Goal: Task Accomplishment & Management: Manage account settings

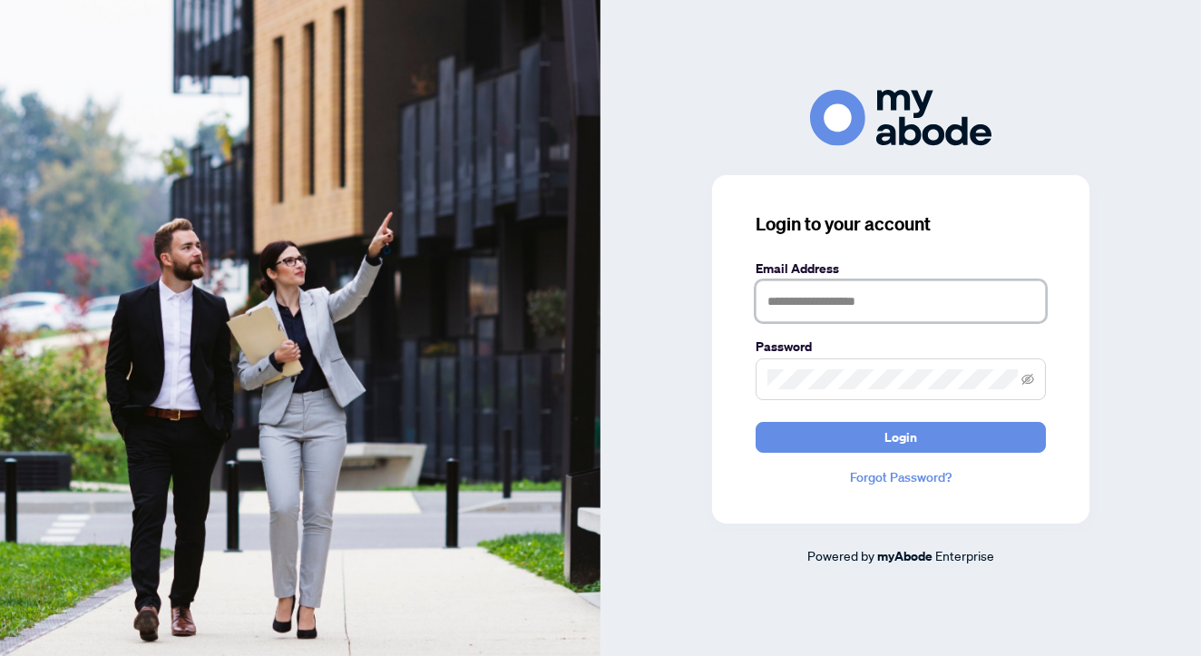
type input "**********"
click at [901, 436] on button "Login" at bounding box center [901, 437] width 290 height 31
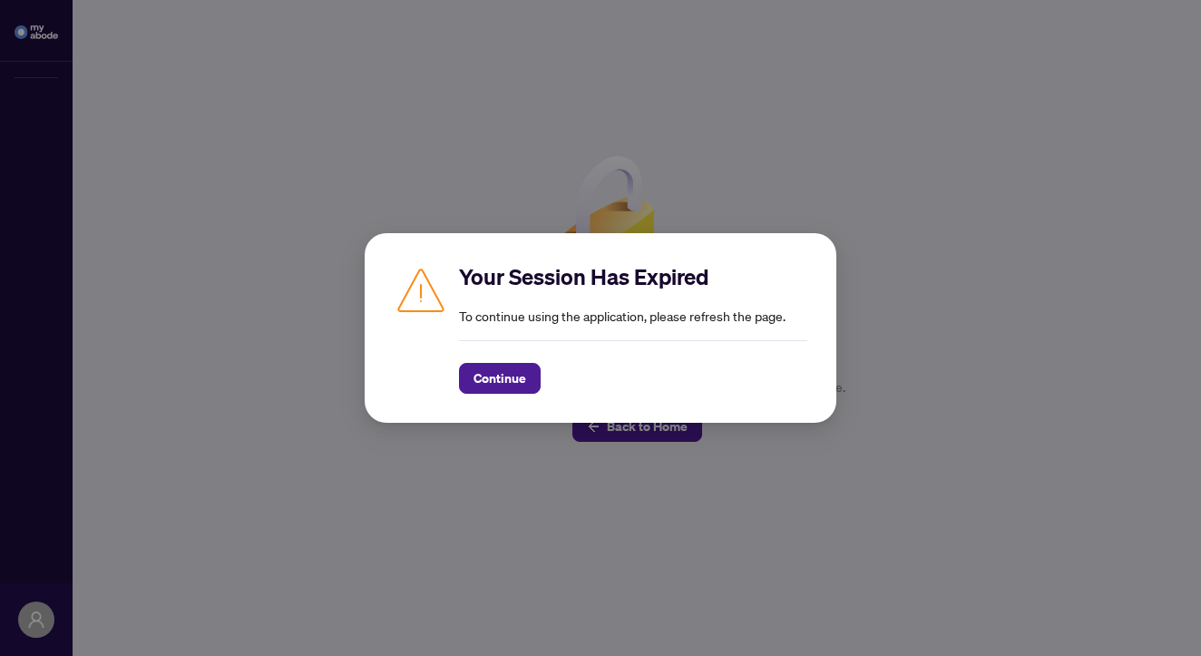
click at [533, 357] on div "Continue" at bounding box center [633, 367] width 348 height 54
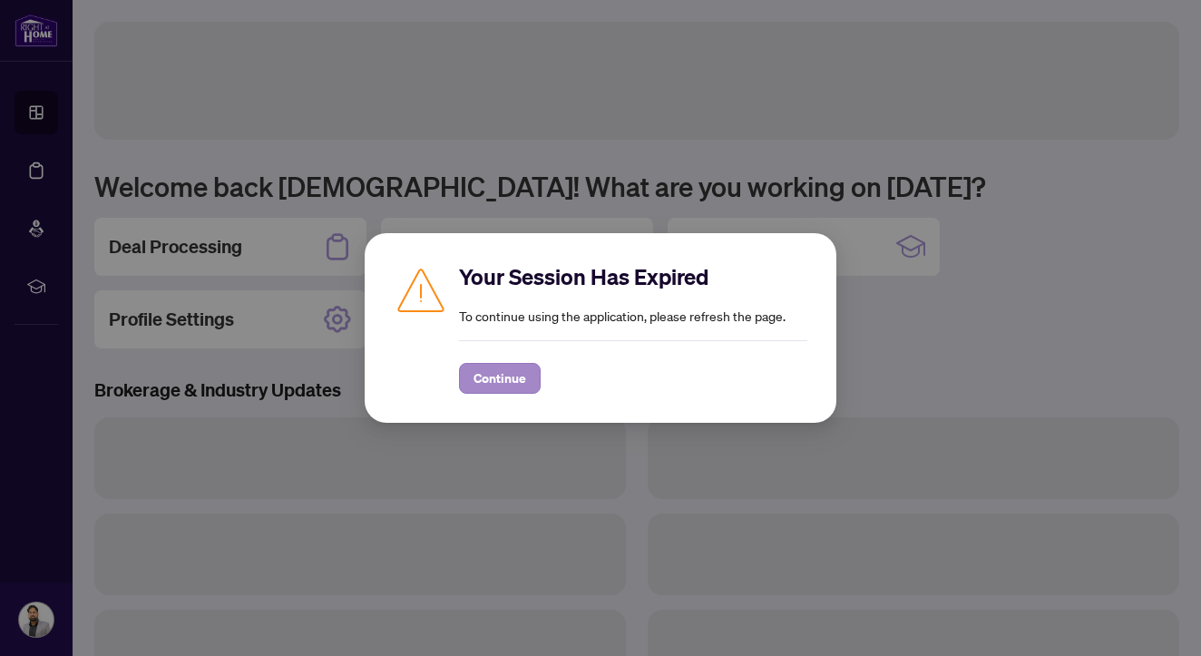
click at [518, 379] on span "Continue" at bounding box center [500, 378] width 53 height 29
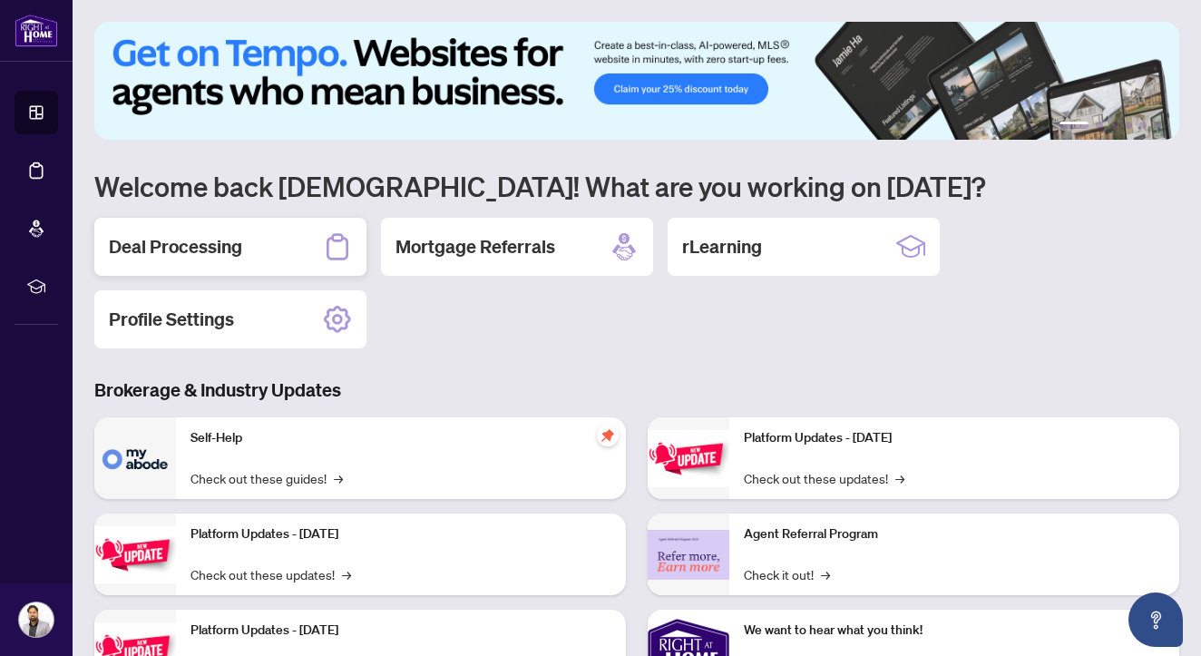
click at [293, 251] on div "Deal Processing" at bounding box center [230, 247] width 272 height 58
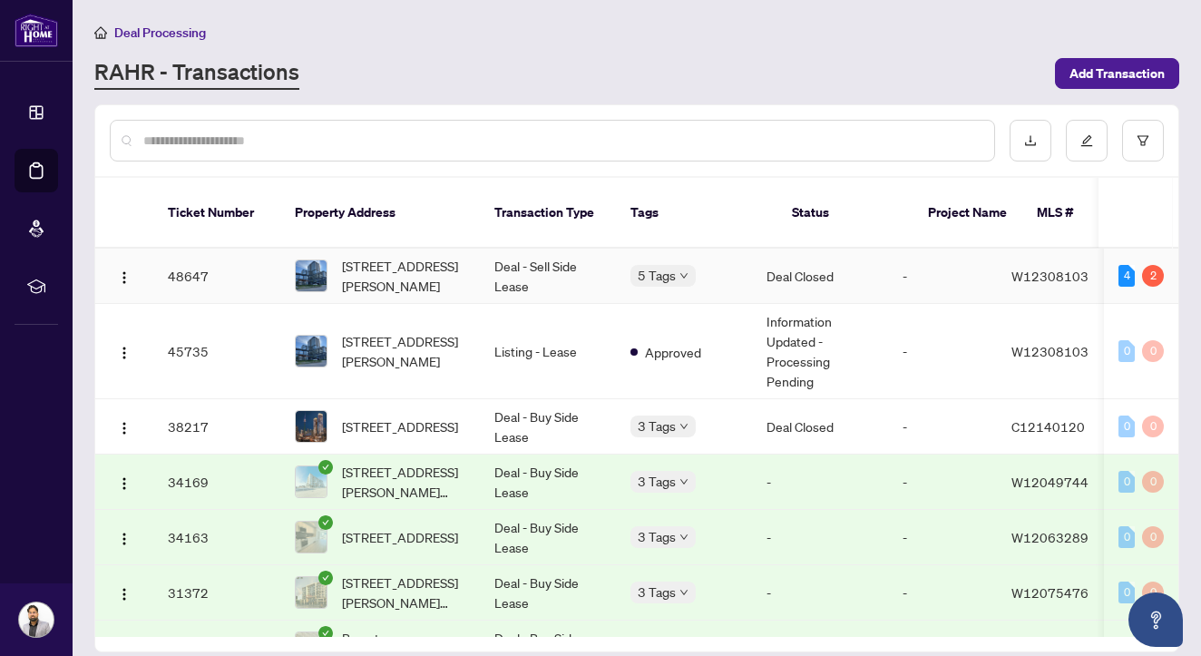
click at [662, 265] on span "5 Tags" at bounding box center [657, 275] width 38 height 21
click at [367, 256] on span "[STREET_ADDRESS][PERSON_NAME]" at bounding box center [403, 276] width 123 height 40
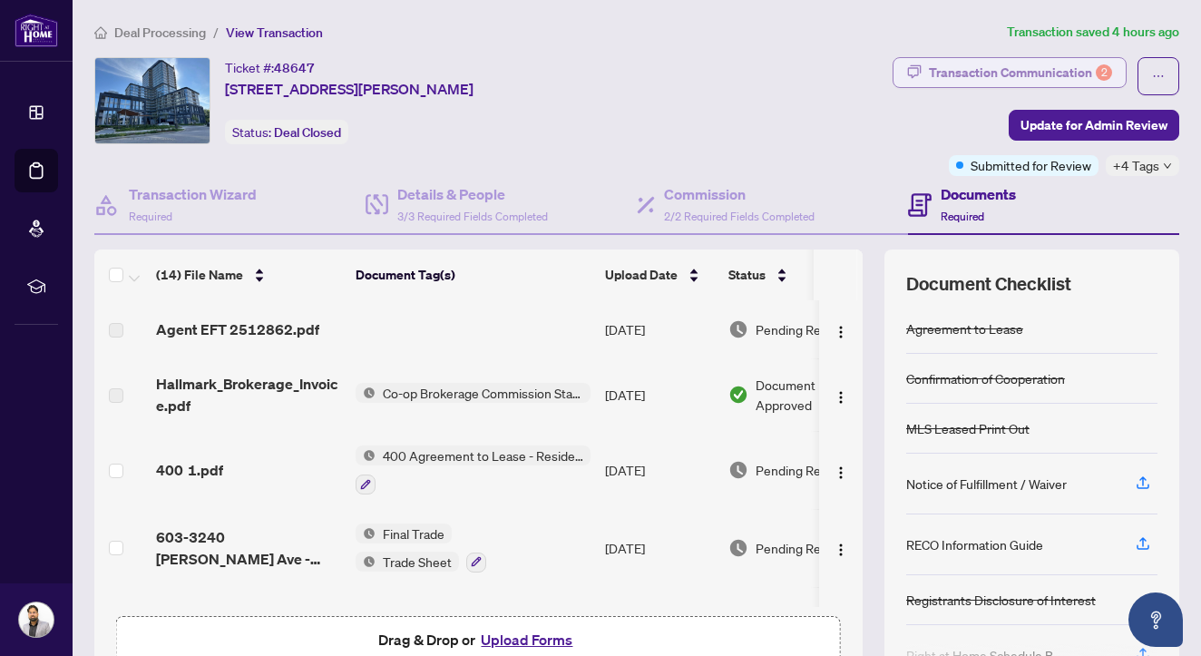
click at [994, 76] on div "Transaction Communication 2" at bounding box center [1020, 72] width 183 height 29
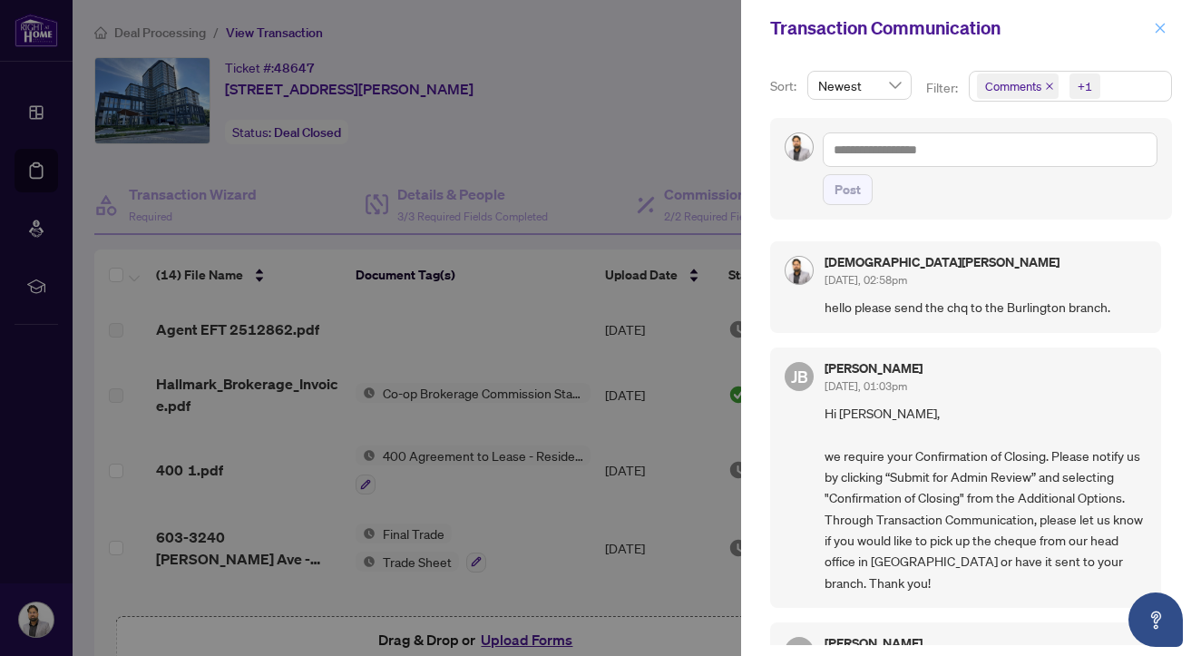
click at [1165, 26] on icon "close" at bounding box center [1160, 28] width 13 height 13
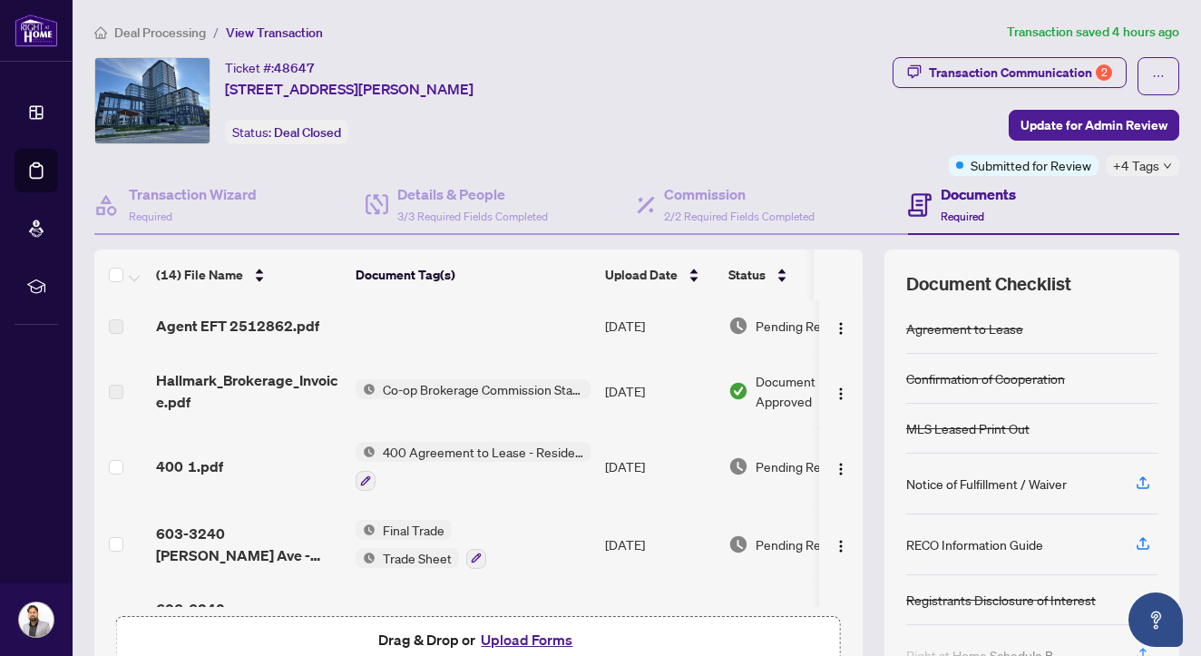
scroll to position [4, 0]
click at [837, 389] on img "button" at bounding box center [841, 393] width 15 height 15
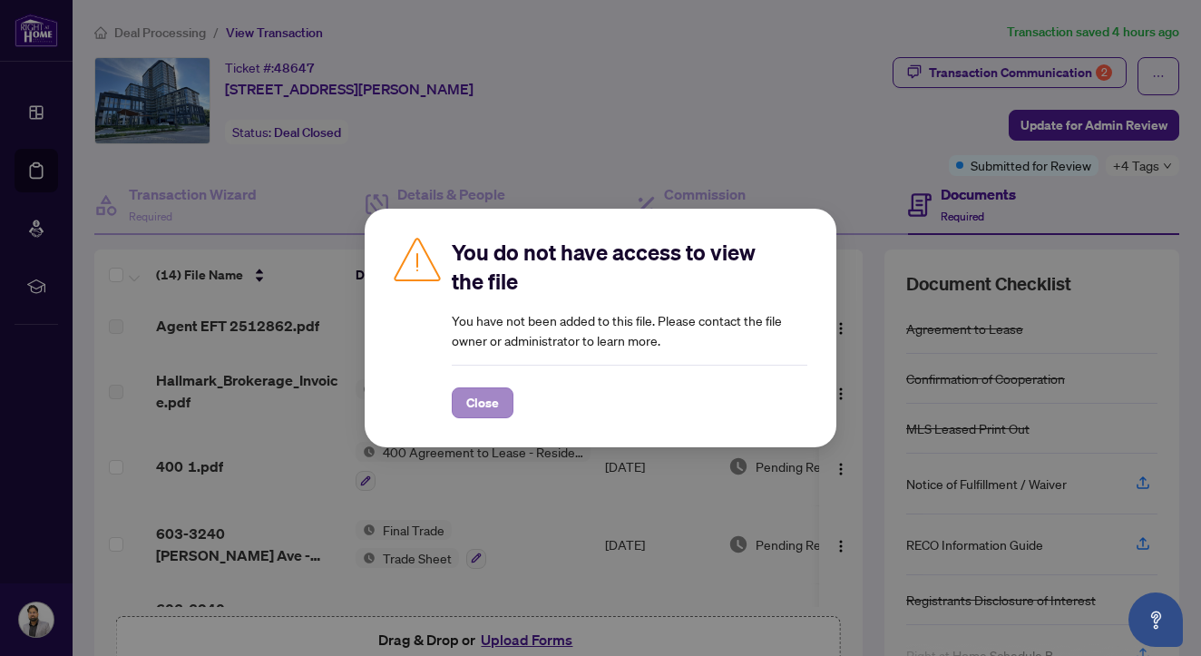
click at [464, 401] on button "Close" at bounding box center [483, 402] width 62 height 31
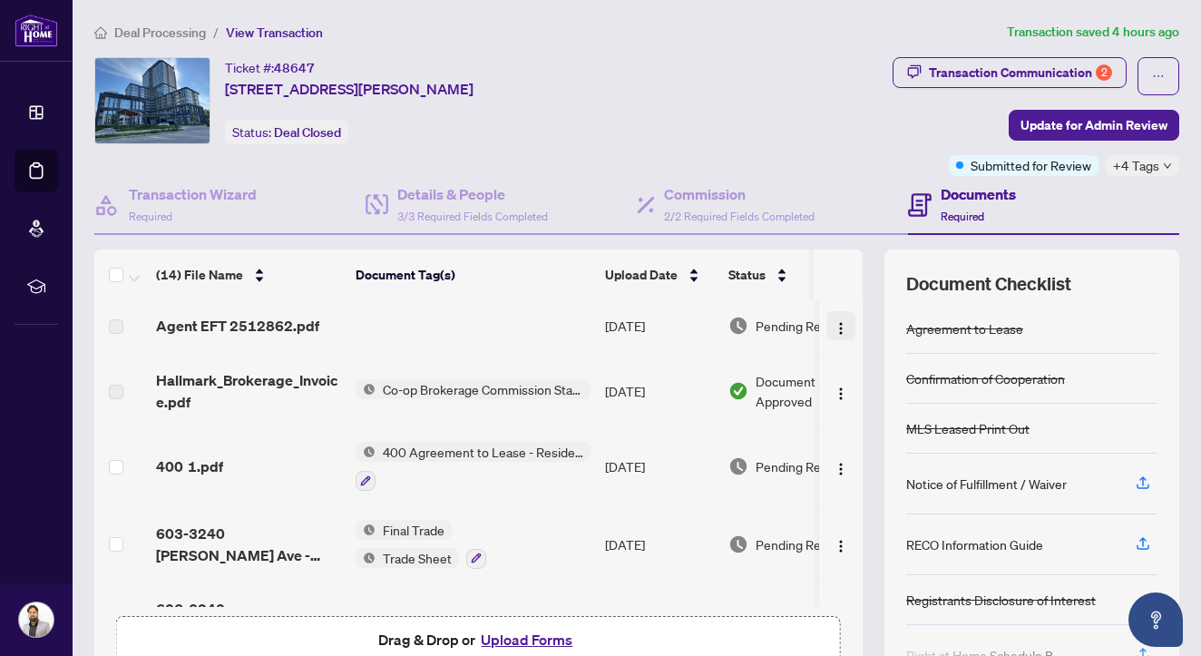
click at [835, 327] on img "button" at bounding box center [841, 328] width 15 height 15
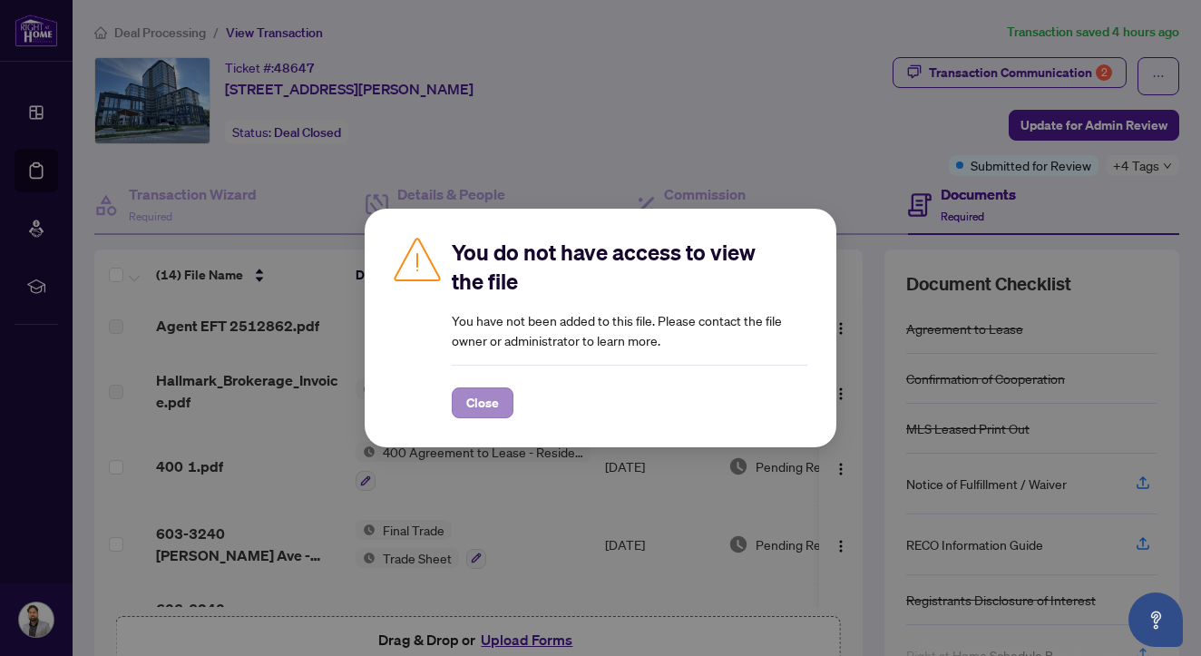
click at [483, 405] on span "Close" at bounding box center [482, 402] width 33 height 29
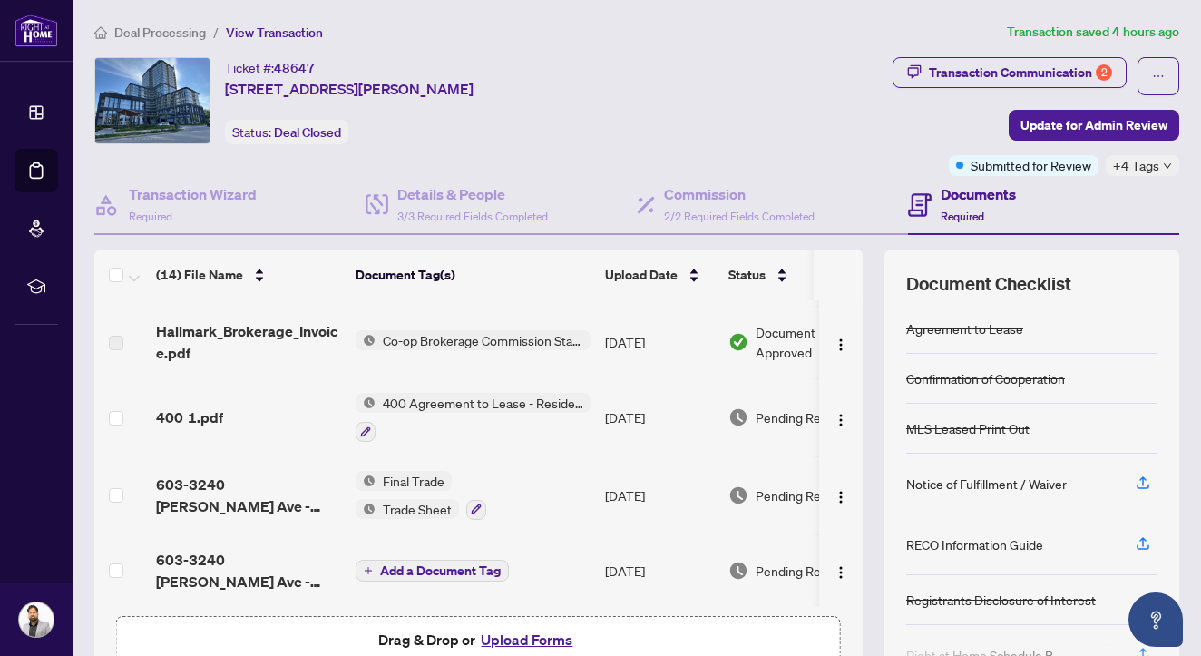
scroll to position [0, 0]
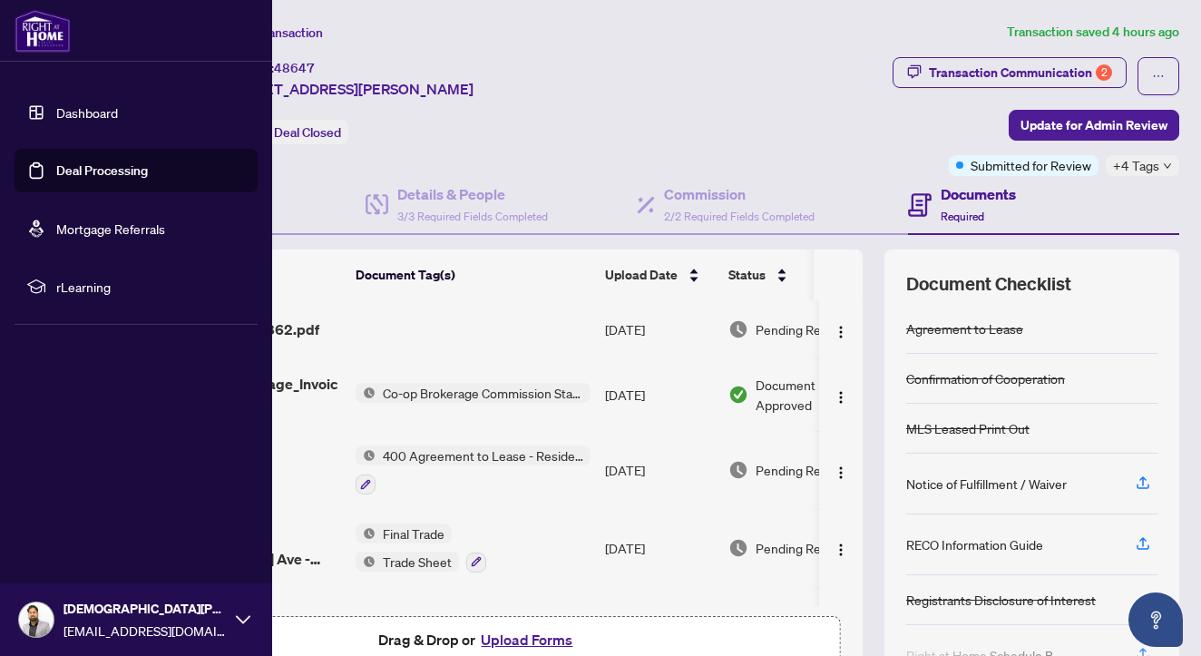
click at [86, 171] on link "Deal Processing" at bounding box center [102, 170] width 92 height 16
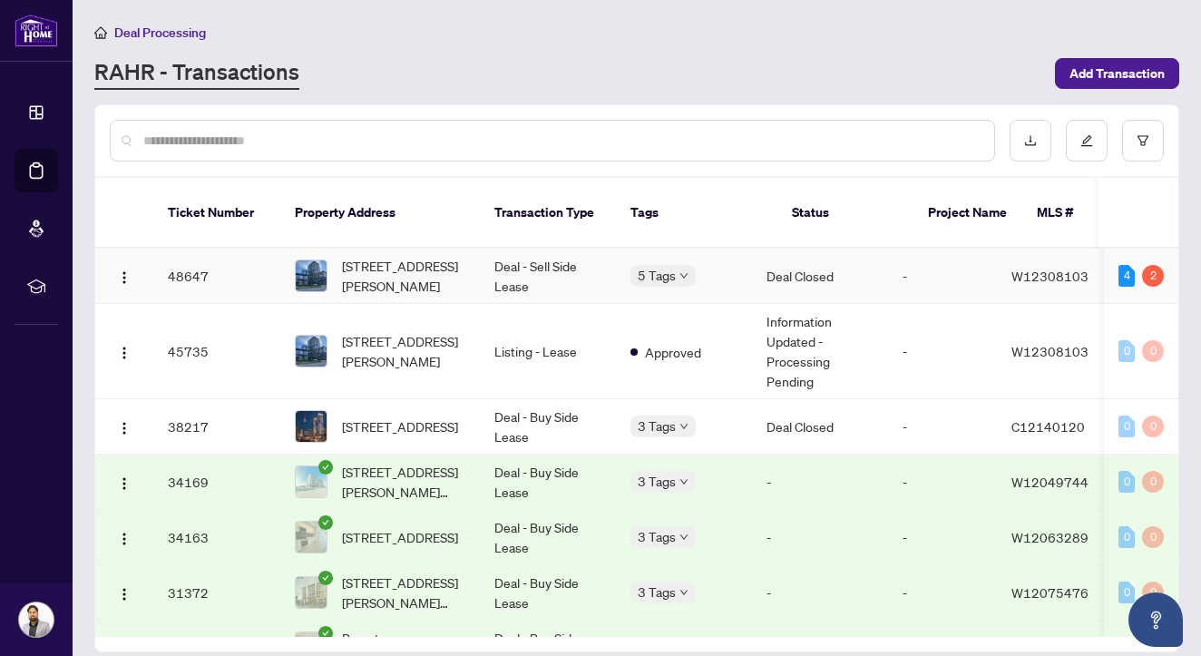
click at [539, 264] on td "Deal - Sell Side Lease" at bounding box center [548, 276] width 136 height 55
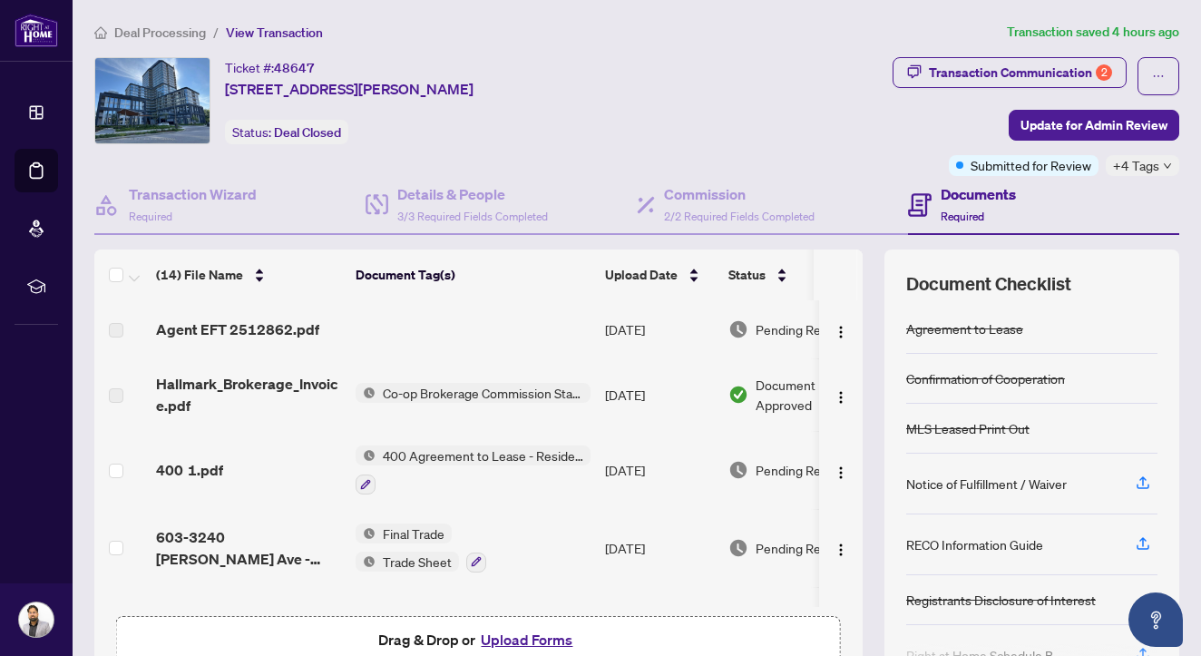
click at [917, 93] on span "Transaction Communication 2" at bounding box center [1010, 76] width 234 height 38
click at [950, 78] on div "Transaction Communication 2" at bounding box center [1020, 72] width 183 height 29
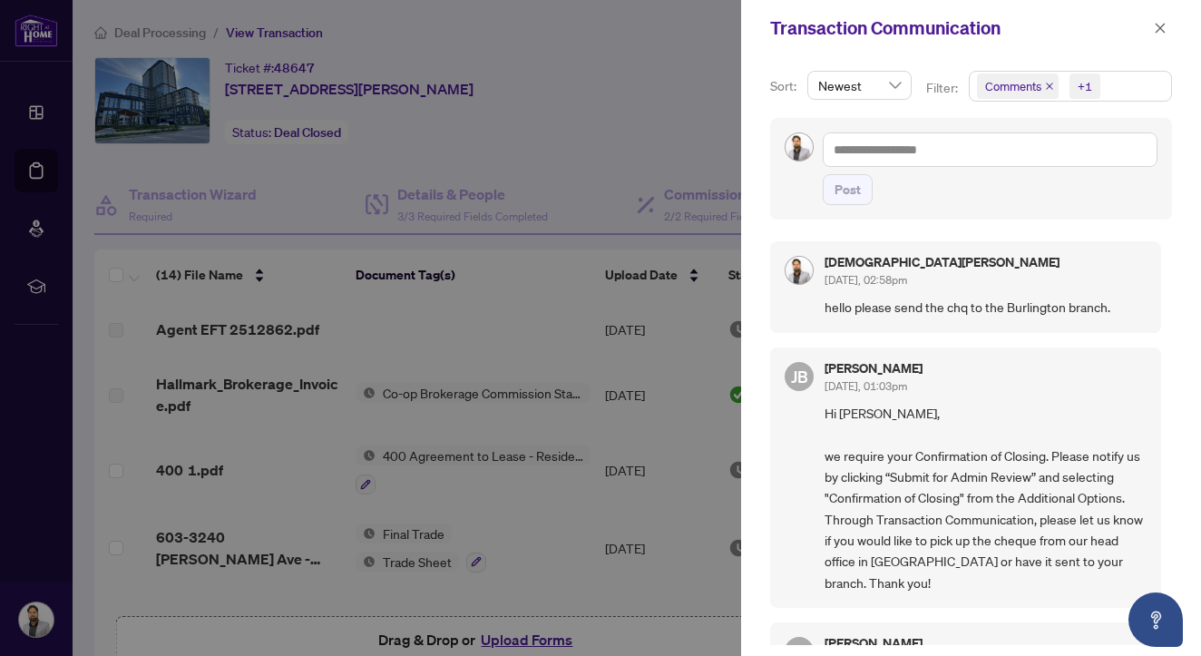
click at [871, 98] on span "Newest" at bounding box center [859, 85] width 83 height 27
click at [855, 150] on div "Oldest" at bounding box center [858, 151] width 73 height 20
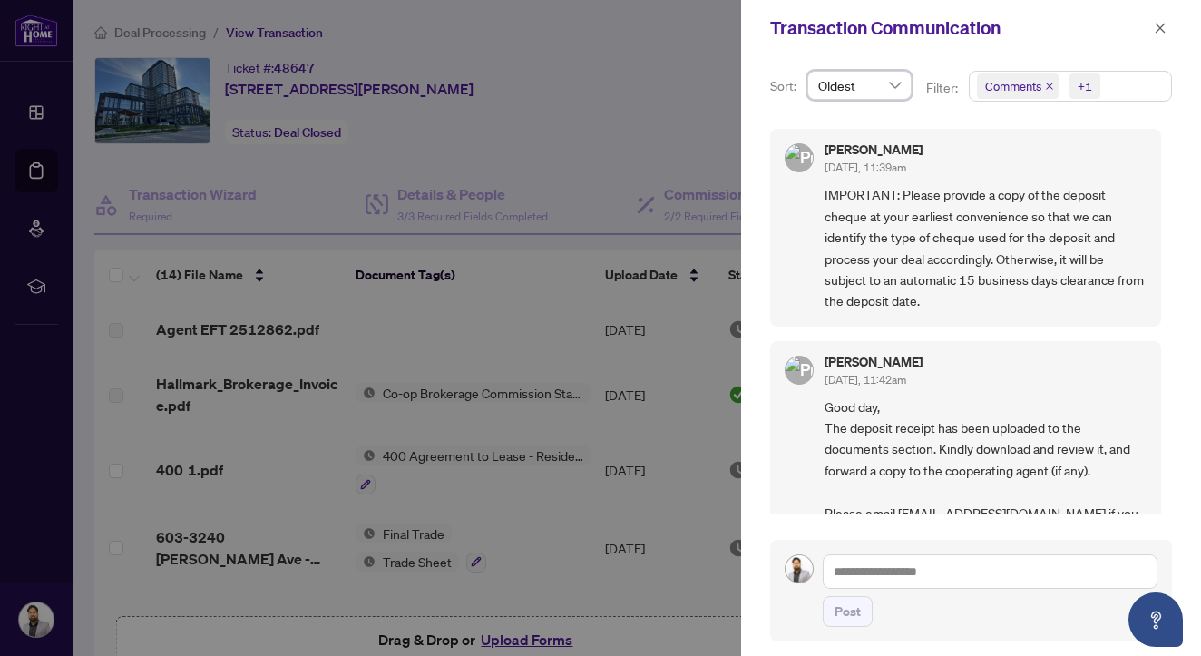
scroll to position [3119, 0]
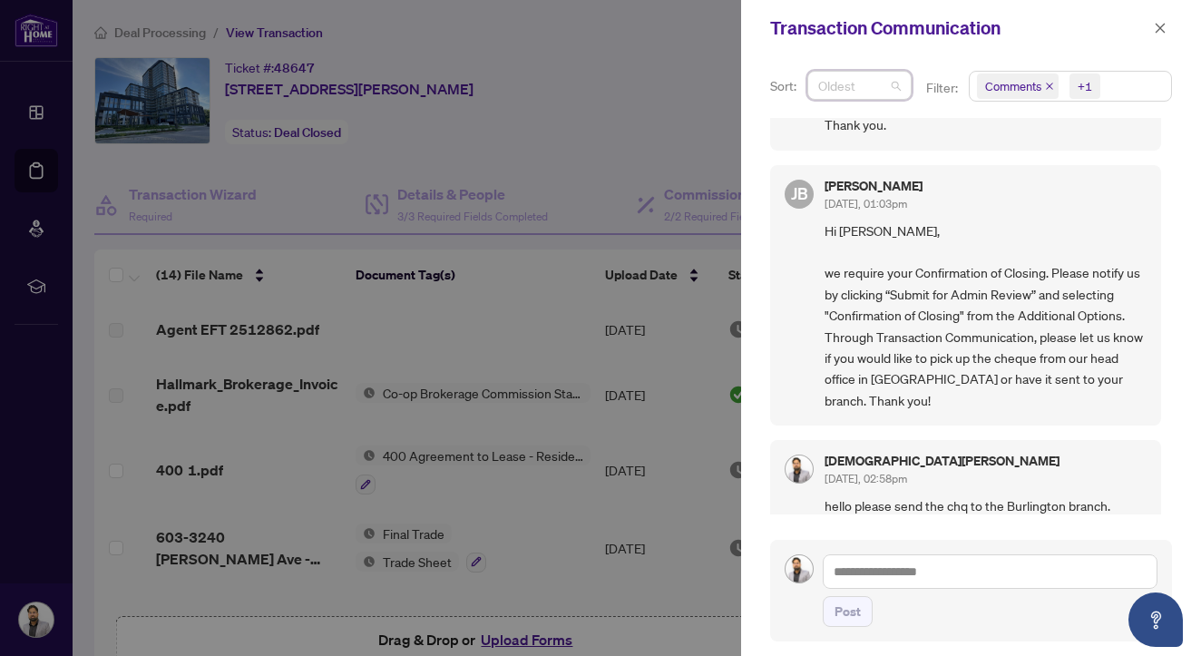
click at [873, 88] on span "Oldest" at bounding box center [859, 85] width 83 height 27
click at [866, 118] on div "Newest" at bounding box center [858, 122] width 73 height 20
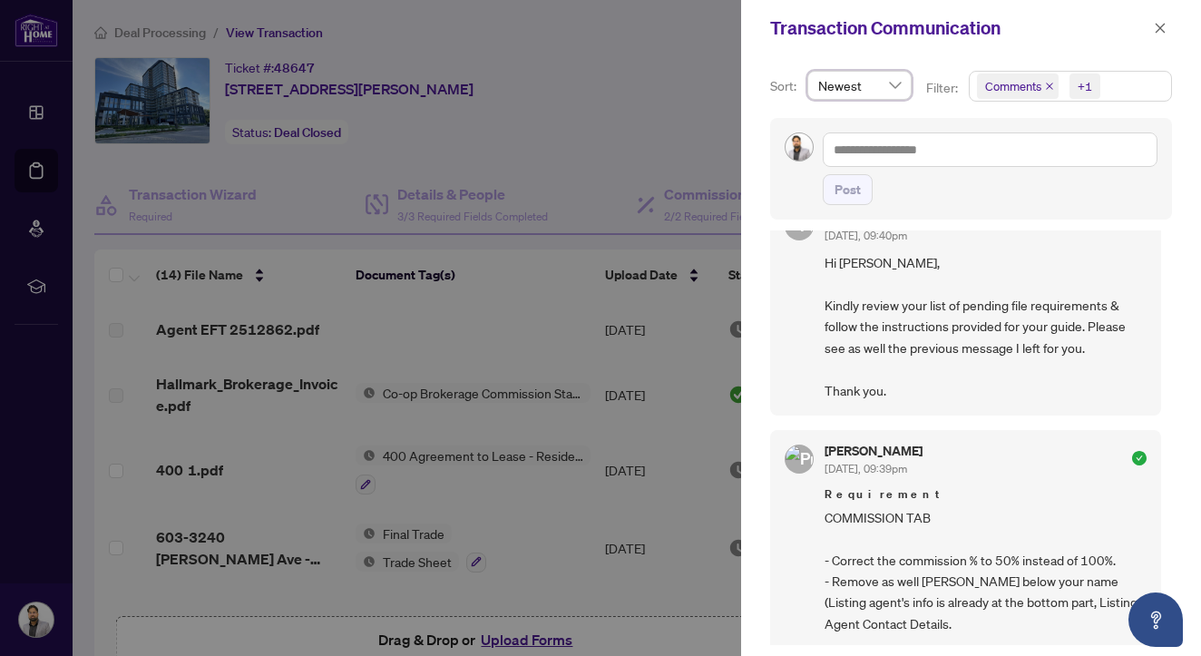
scroll to position [0, 0]
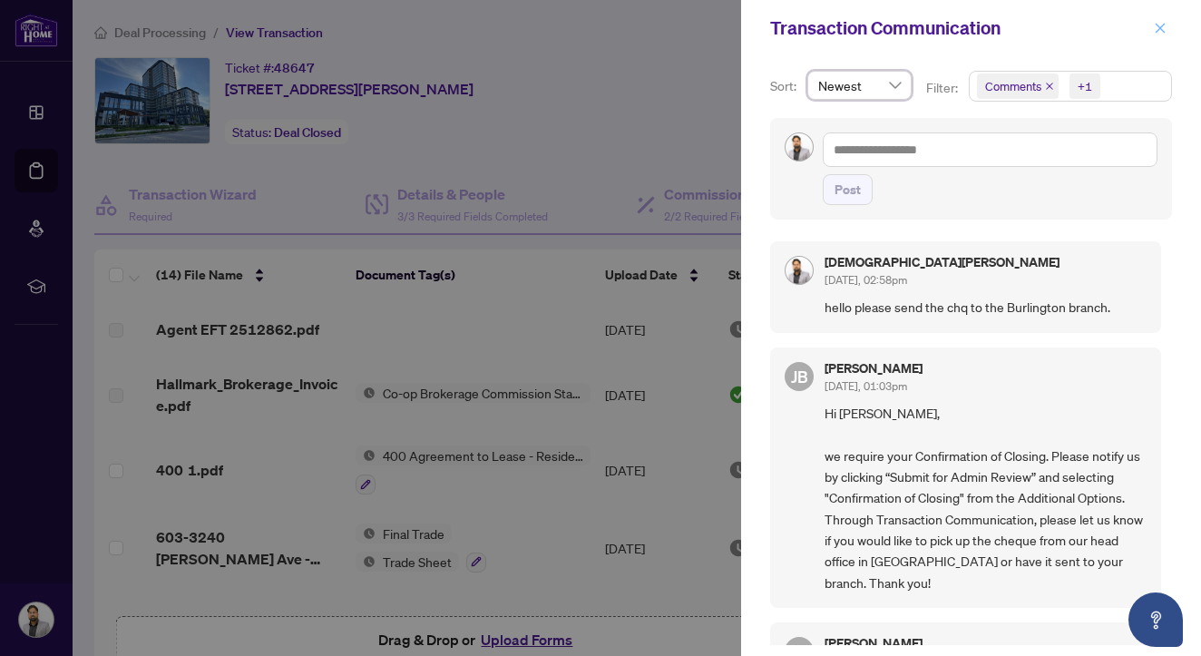
click at [1161, 31] on icon "close" at bounding box center [1160, 28] width 13 height 13
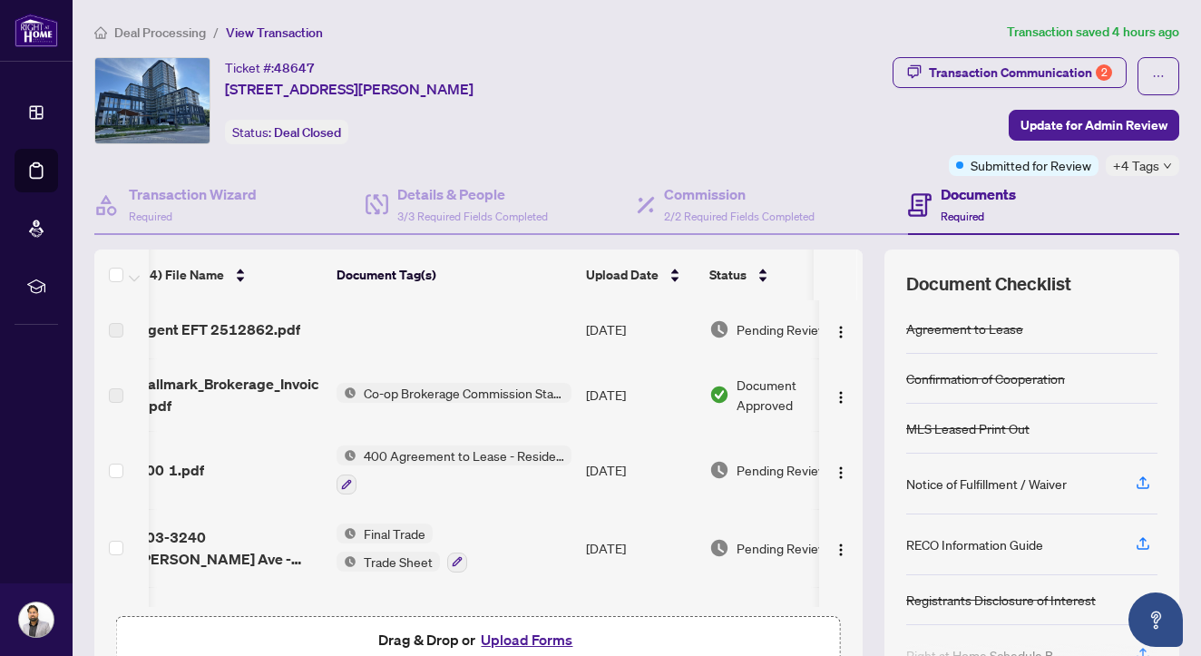
scroll to position [0, 19]
click at [836, 317] on button "button" at bounding box center [840, 329] width 29 height 29
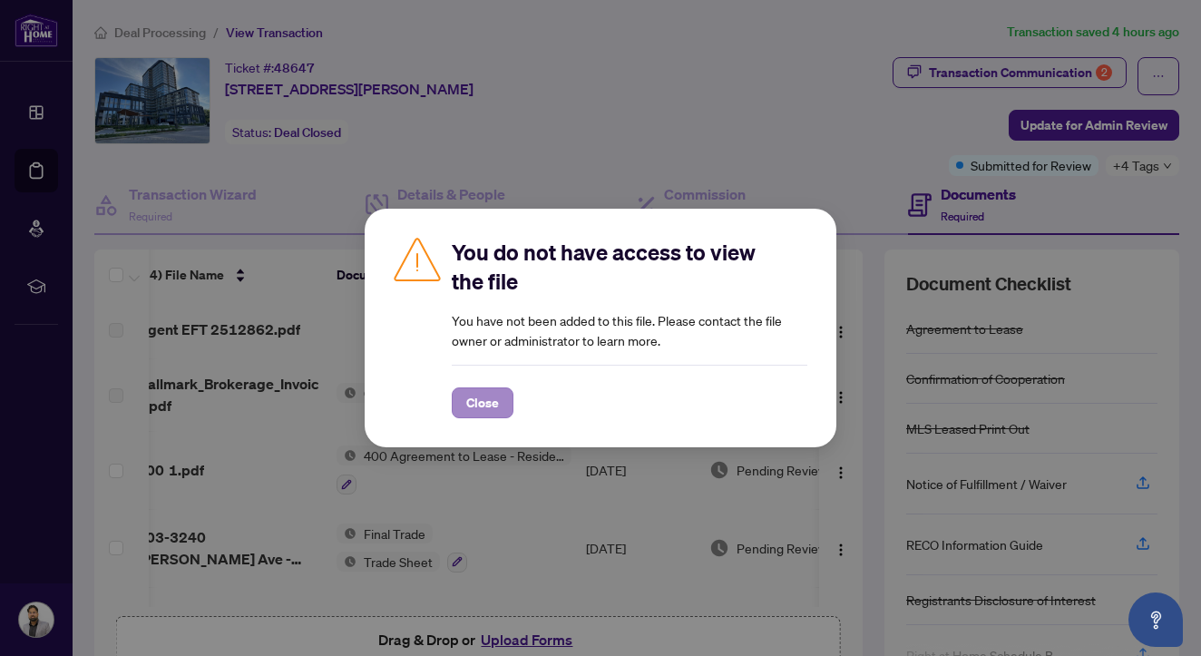
click at [489, 409] on span "Close" at bounding box center [482, 402] width 33 height 29
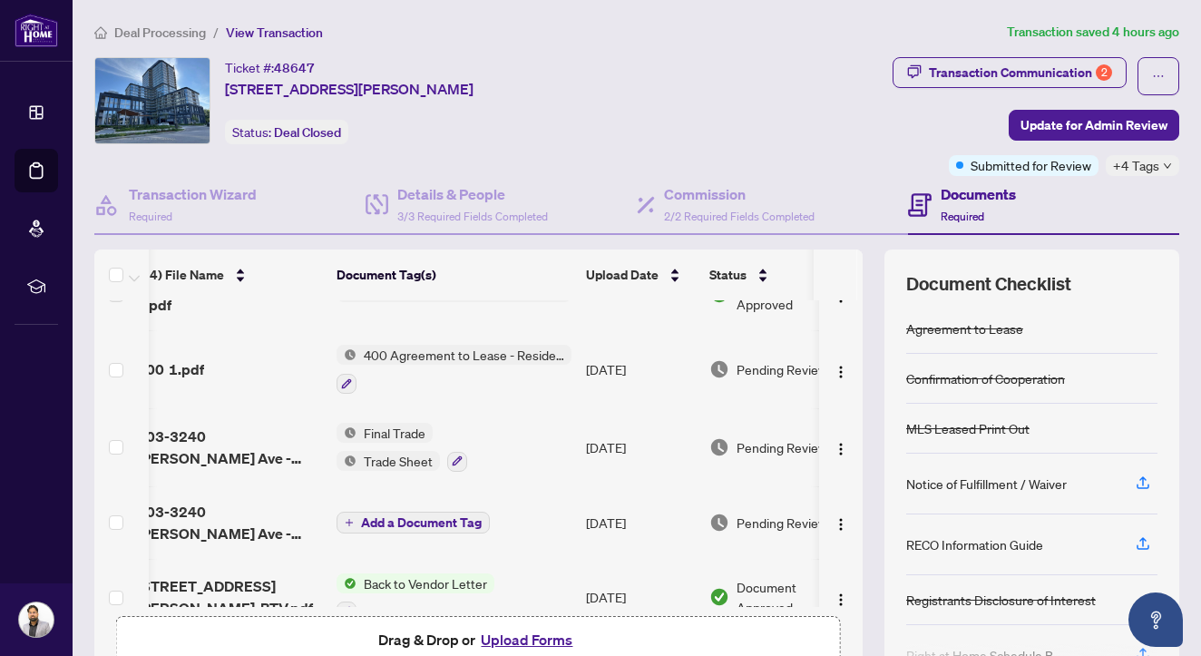
scroll to position [103, 19]
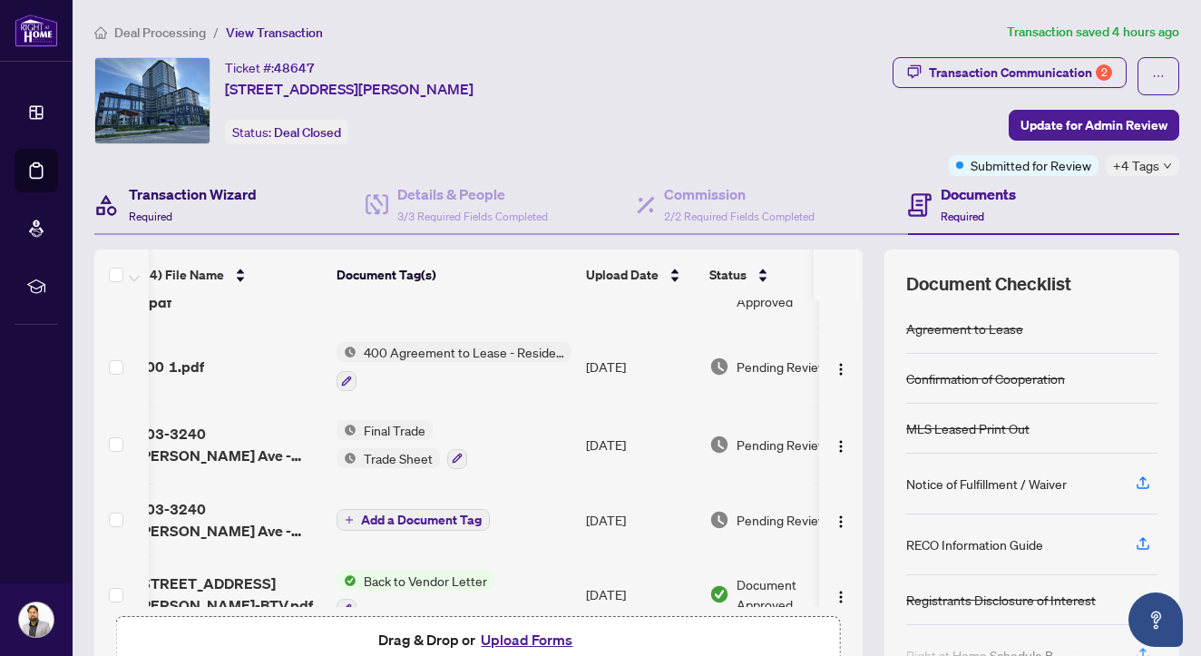
click at [233, 200] on h4 "Transaction Wizard" at bounding box center [193, 194] width 128 height 22
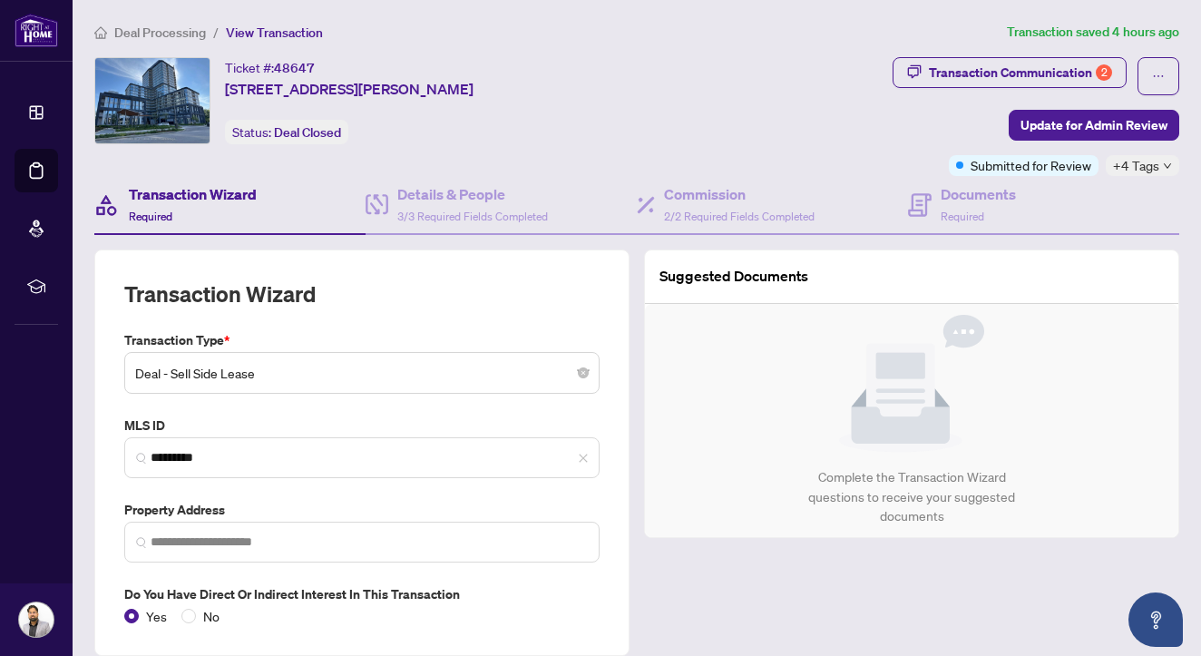
type input "**********"
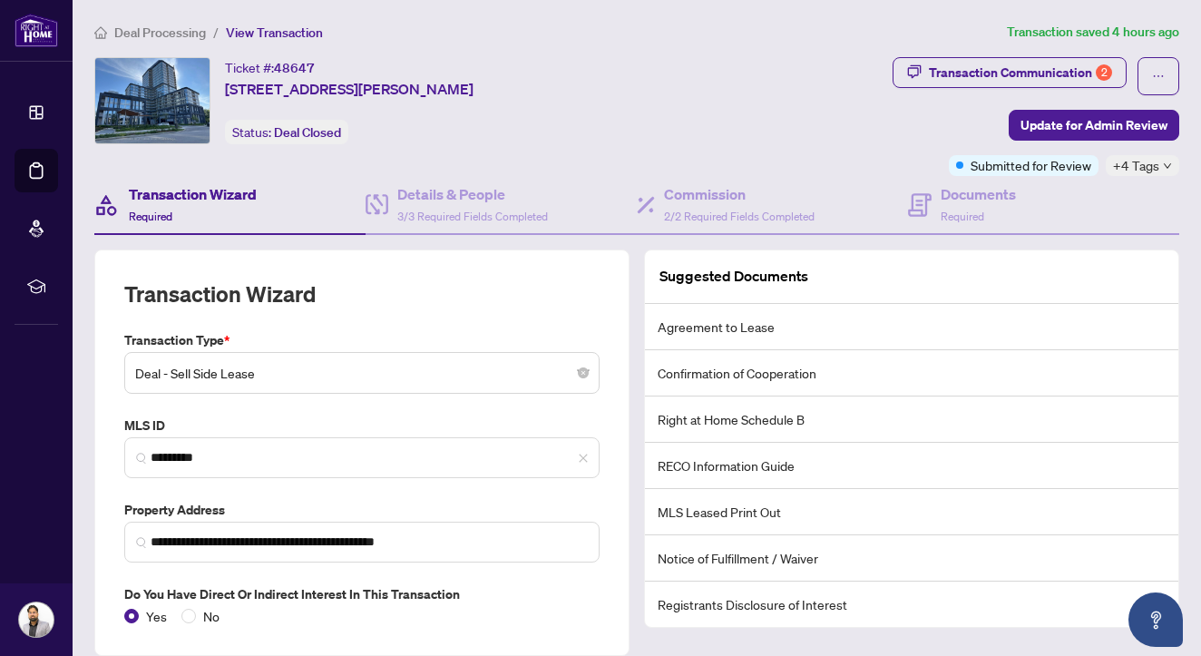
click at [259, 42] on div "**********" at bounding box center [636, 361] width 1099 height 679
click at [275, 31] on span "View Transaction" at bounding box center [274, 32] width 97 height 16
click at [180, 34] on span "Deal Processing" at bounding box center [160, 32] width 92 height 16
